Goal: Task Accomplishment & Management: Use online tool/utility

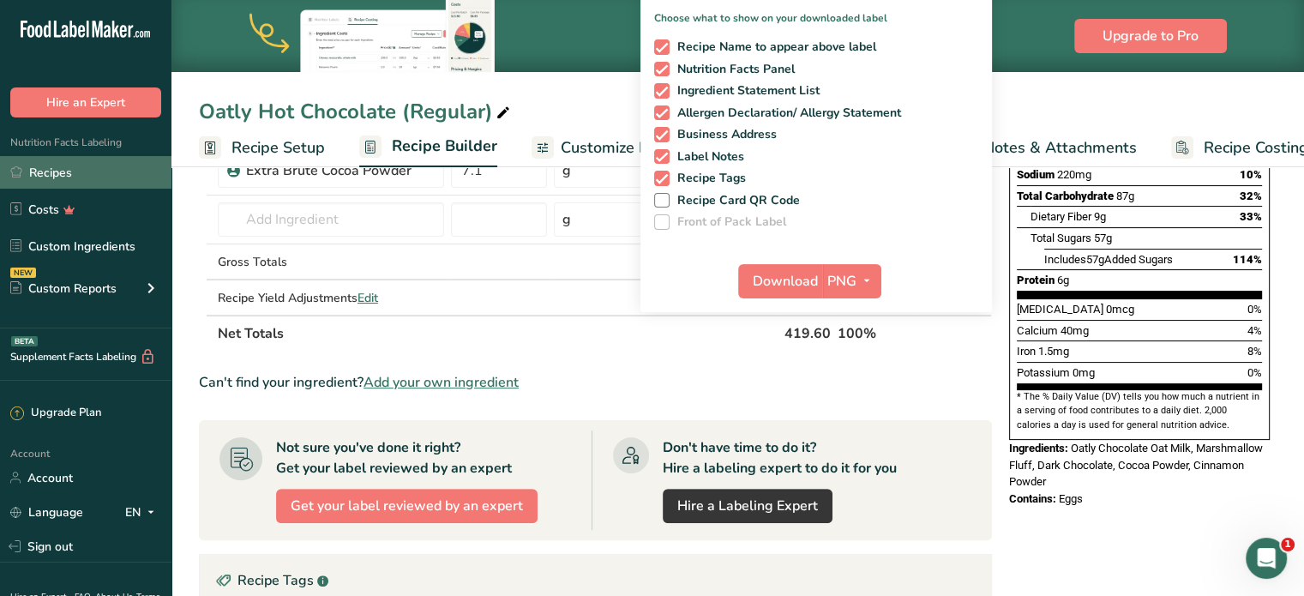
click at [79, 186] on link "Recipes" at bounding box center [86, 172] width 172 height 33
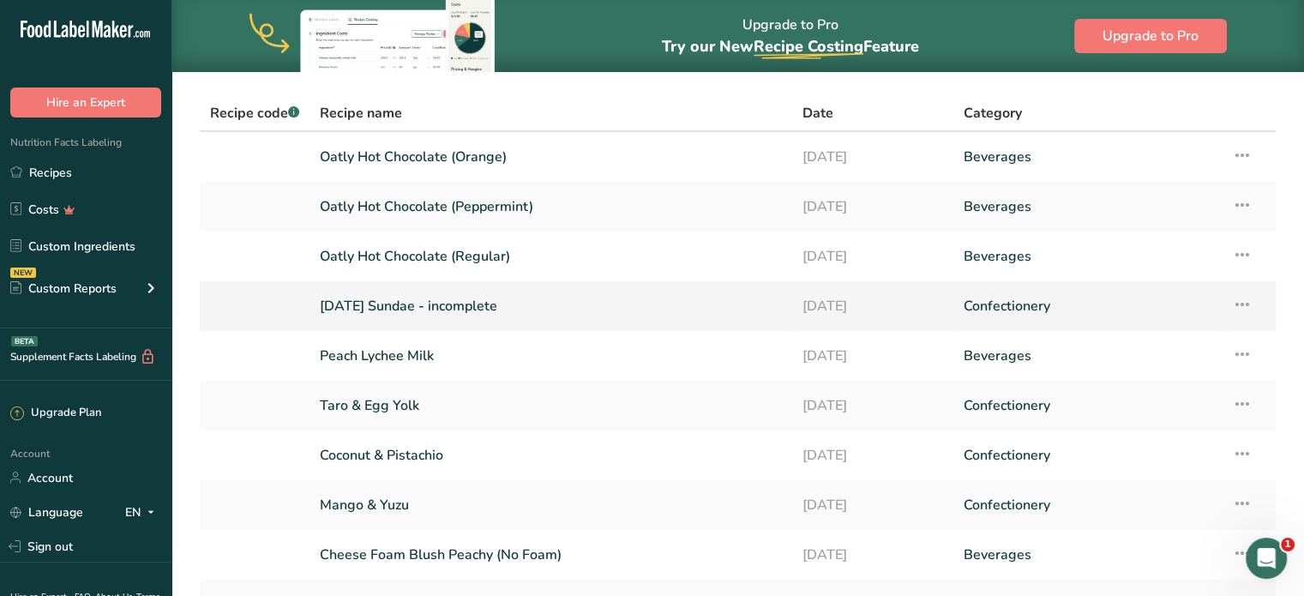
scroll to position [105, 0]
click at [1259, 304] on td "Recipe Setup Delete Recipe Duplicate Recipe Scale Recipe Save as Sub-Recipe .a-…" at bounding box center [1249, 305] width 54 height 50
click at [1115, 308] on link "Confectionery" at bounding box center [1088, 305] width 248 height 36
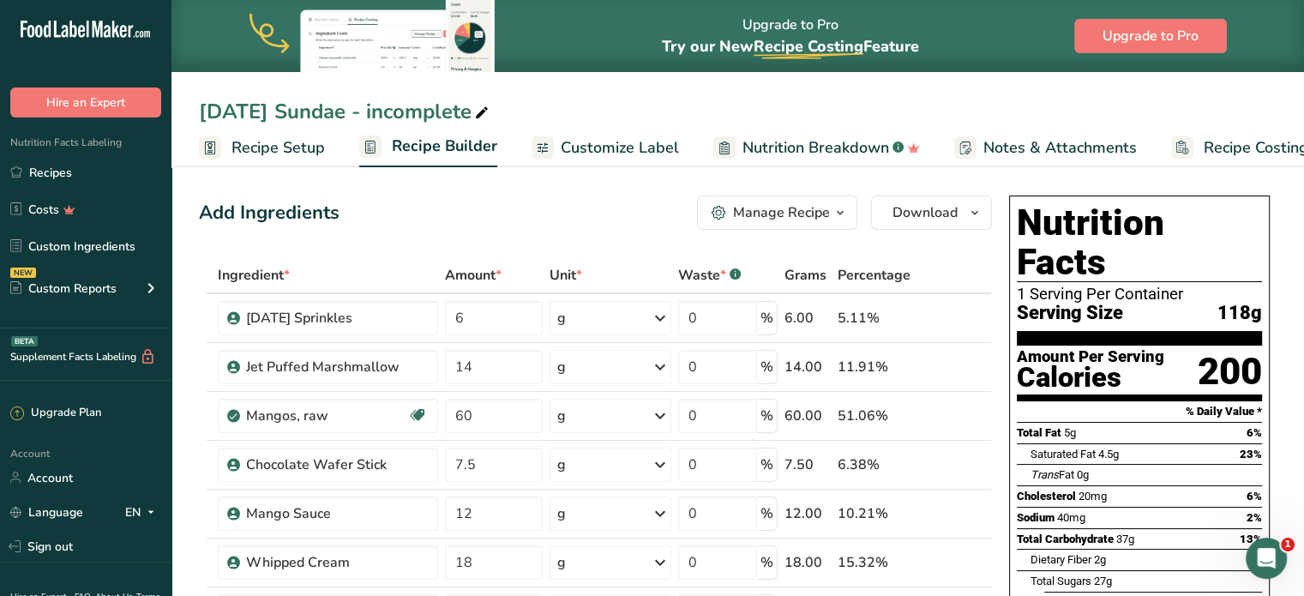
click at [490, 110] on icon at bounding box center [481, 113] width 15 height 24
drag, startPoint x: 434, startPoint y: 109, endPoint x: 868, endPoint y: 135, distance: 434.7
click at [827, 135] on div "[DATE] Sundae - incomplete Recipe Setup Recipe Builder Customize Label Nutritio…" at bounding box center [738, 83] width 1133 height 167
type input "[DATE] Sundae"
click at [590, 226] on div "Add Ingredients Manage Recipe Delete Recipe Duplicate Recipe Scale Recipe Save …" at bounding box center [595, 213] width 793 height 34
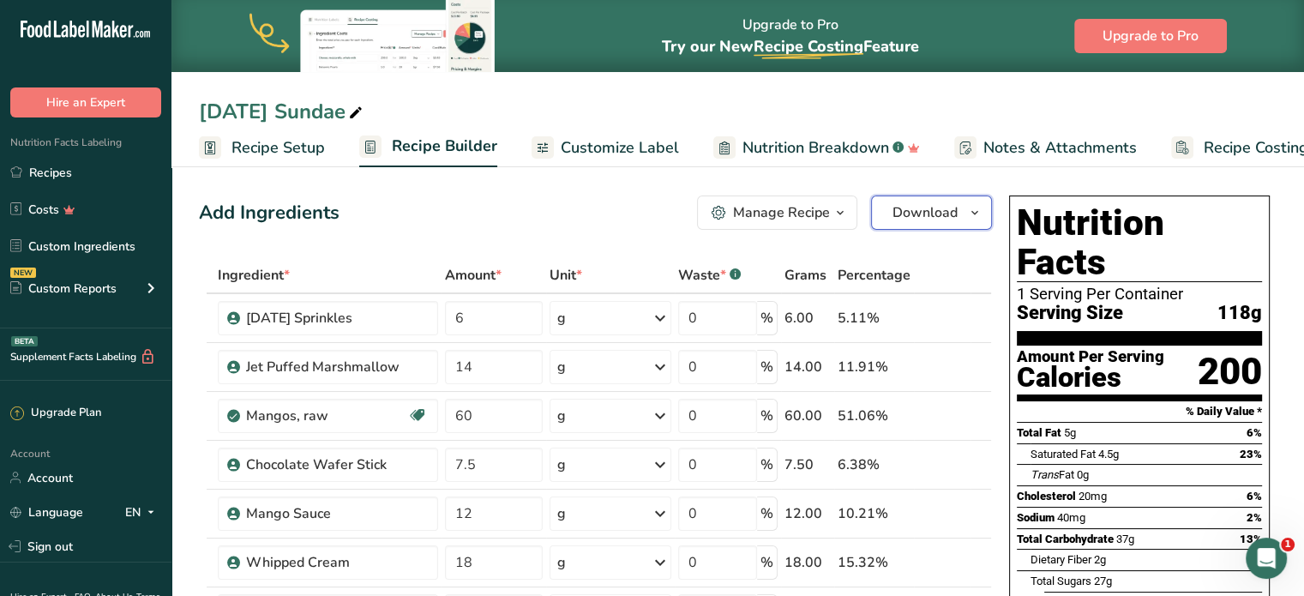
click at [915, 223] on button "Download" at bounding box center [931, 213] width 121 height 34
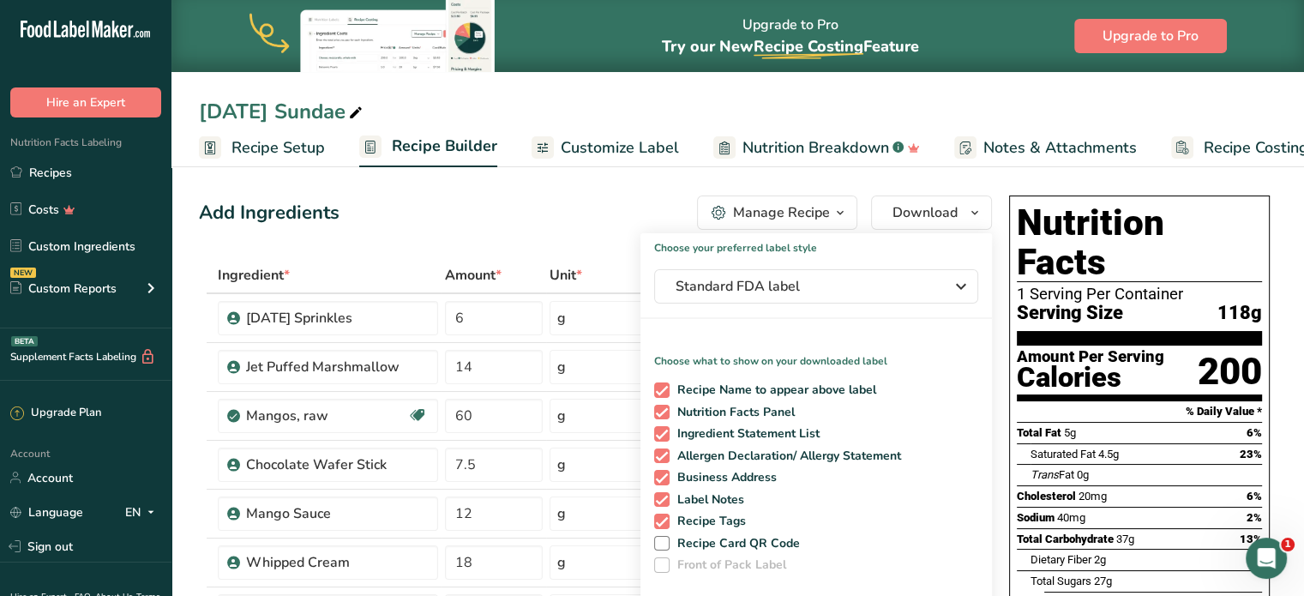
click at [563, 225] on div "Add Ingredients Manage Recipe Delete Recipe Duplicate Recipe Scale Recipe Save …" at bounding box center [595, 213] width 793 height 34
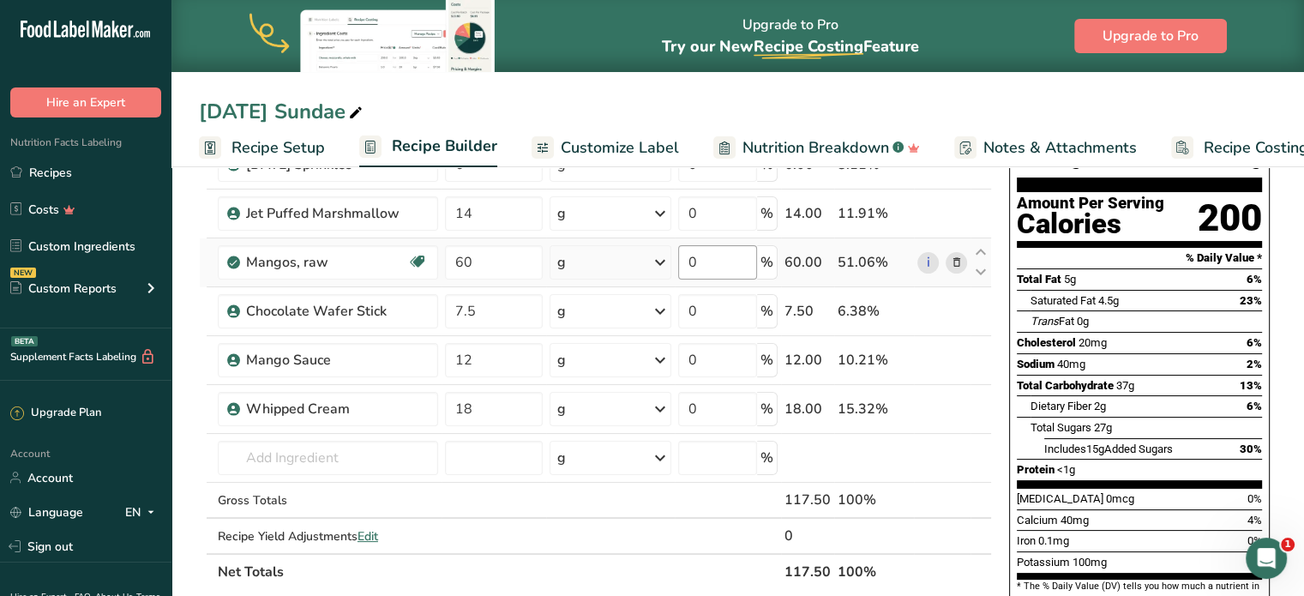
scroll to position [172, 0]
